Goal: Communication & Community: Answer question/provide support

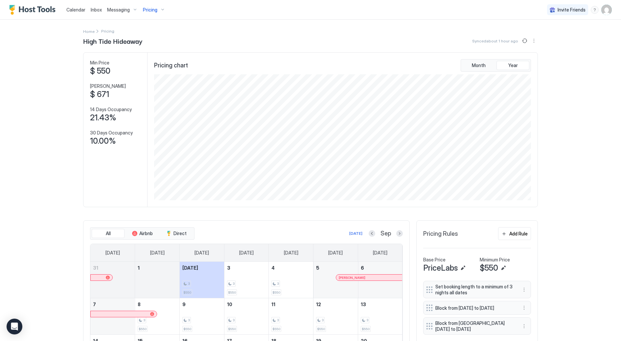
scroll to position [126, 379]
click at [97, 12] on span "Inbox" at bounding box center [96, 10] width 11 height 6
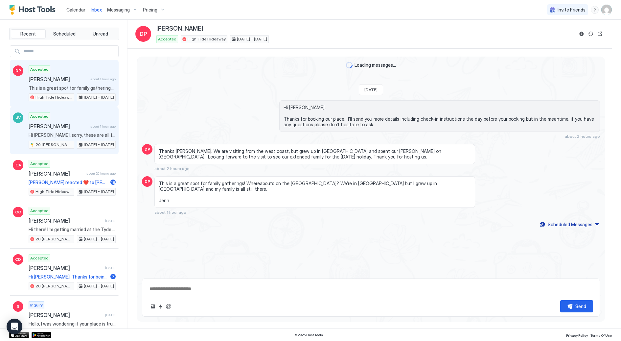
type textarea "*"
